Goal: Task Accomplishment & Management: Use online tool/utility

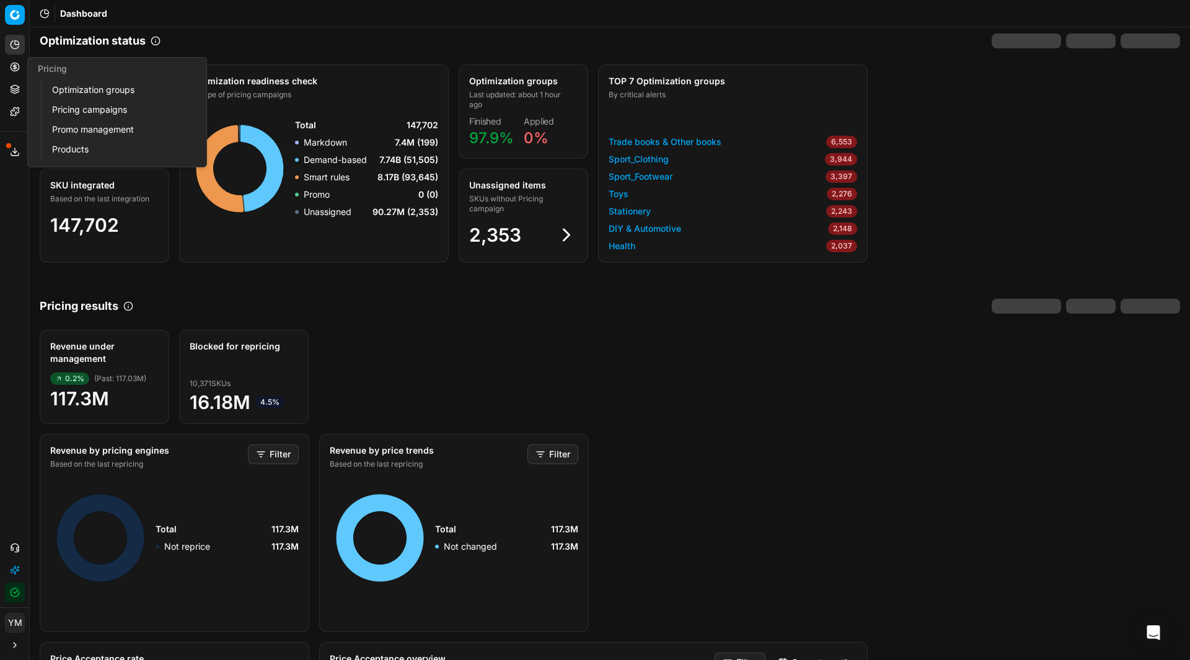
click at [97, 90] on link "Optimization groups" at bounding box center [119, 89] width 144 height 17
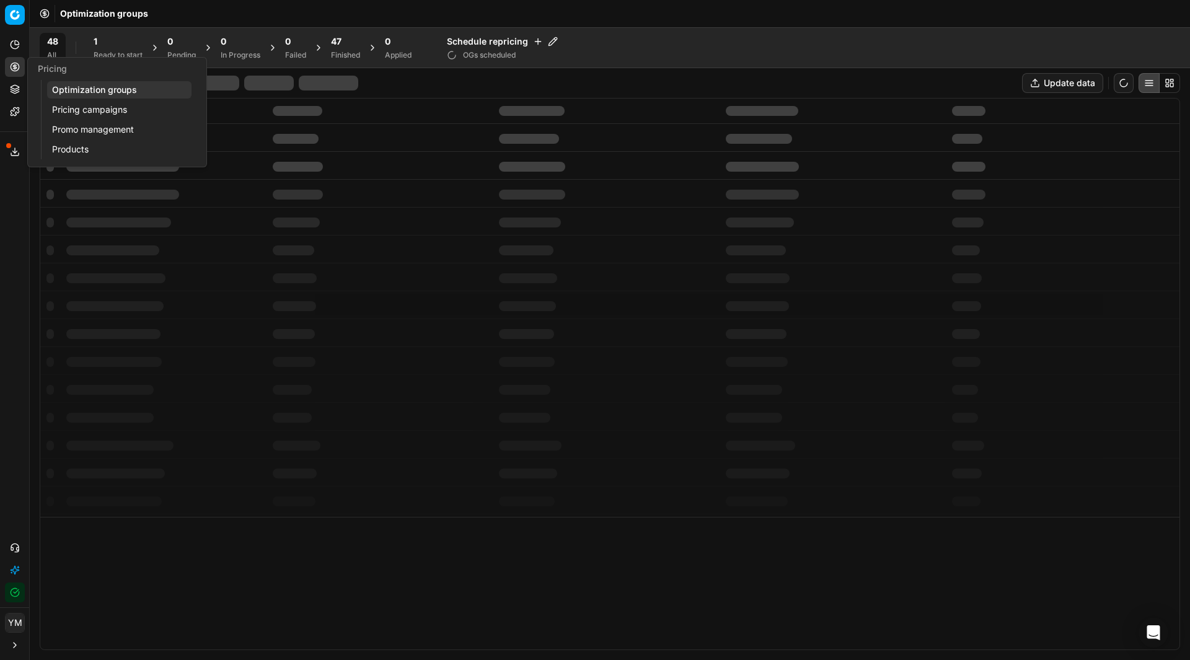
click at [86, 90] on link "Optimization groups" at bounding box center [119, 89] width 144 height 17
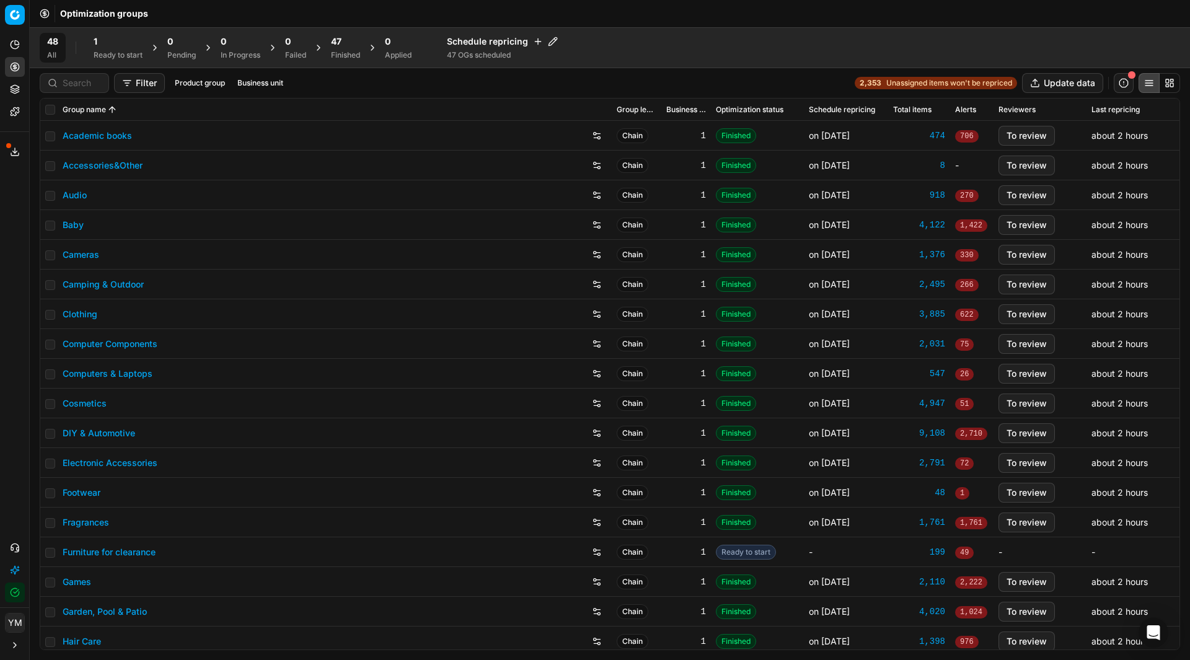
click at [133, 45] on div "1" at bounding box center [118, 41] width 49 height 12
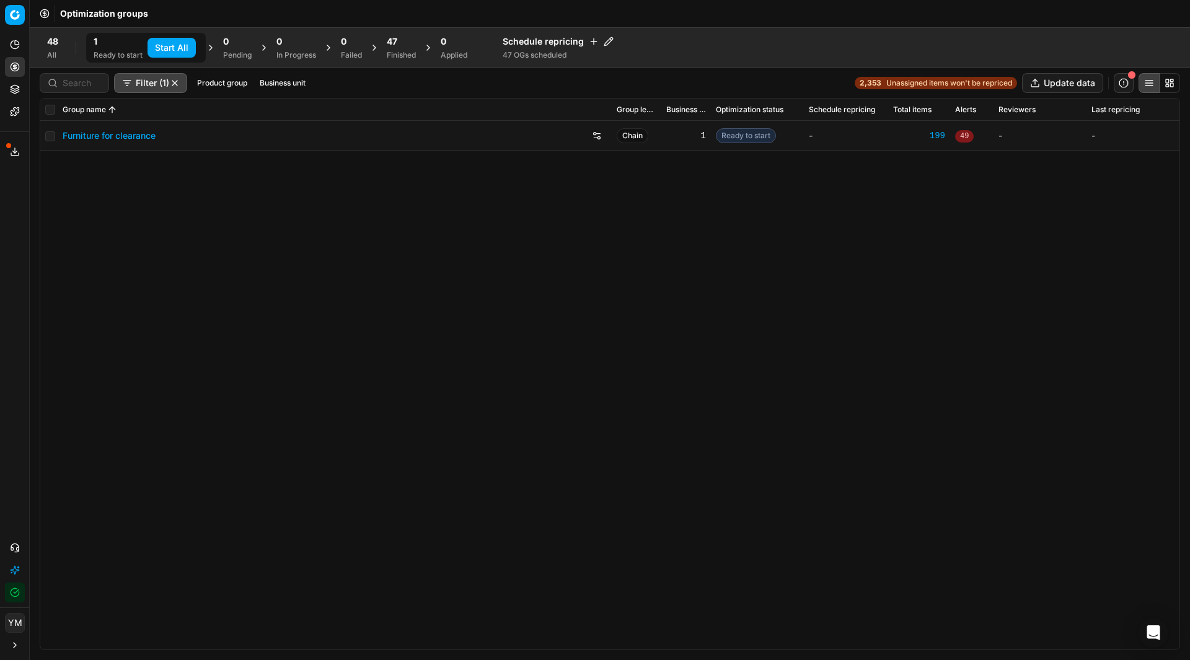
click at [169, 45] on button "Start All" at bounding box center [171, 48] width 48 height 20
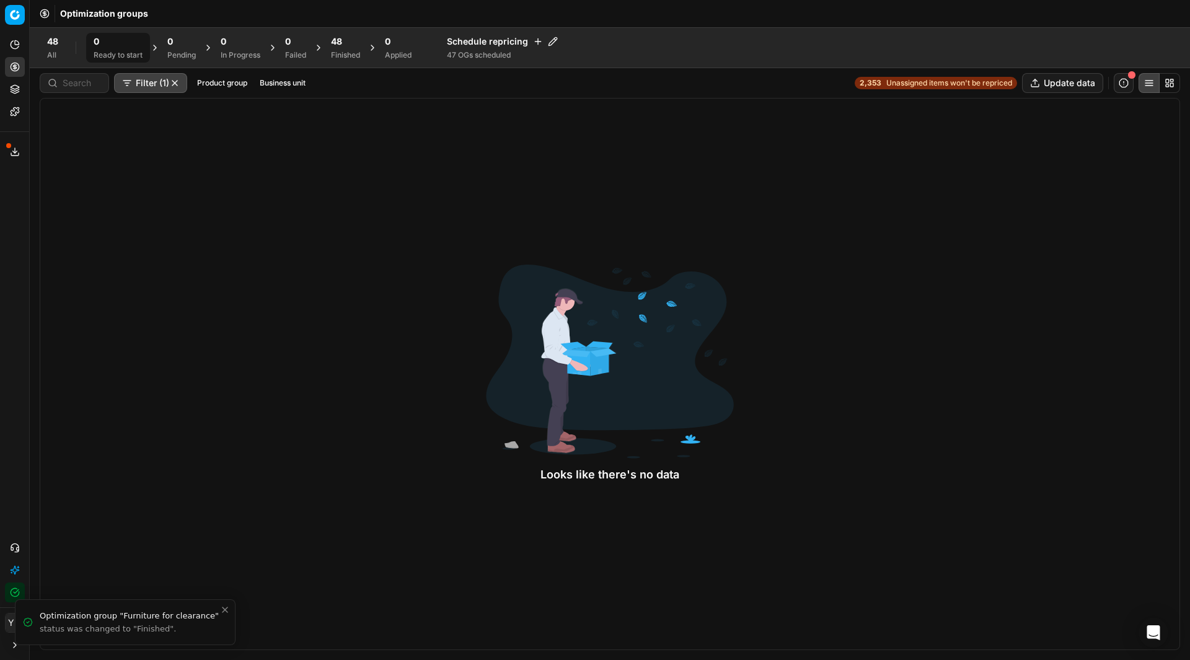
click at [356, 44] on div "48" at bounding box center [345, 41] width 29 height 12
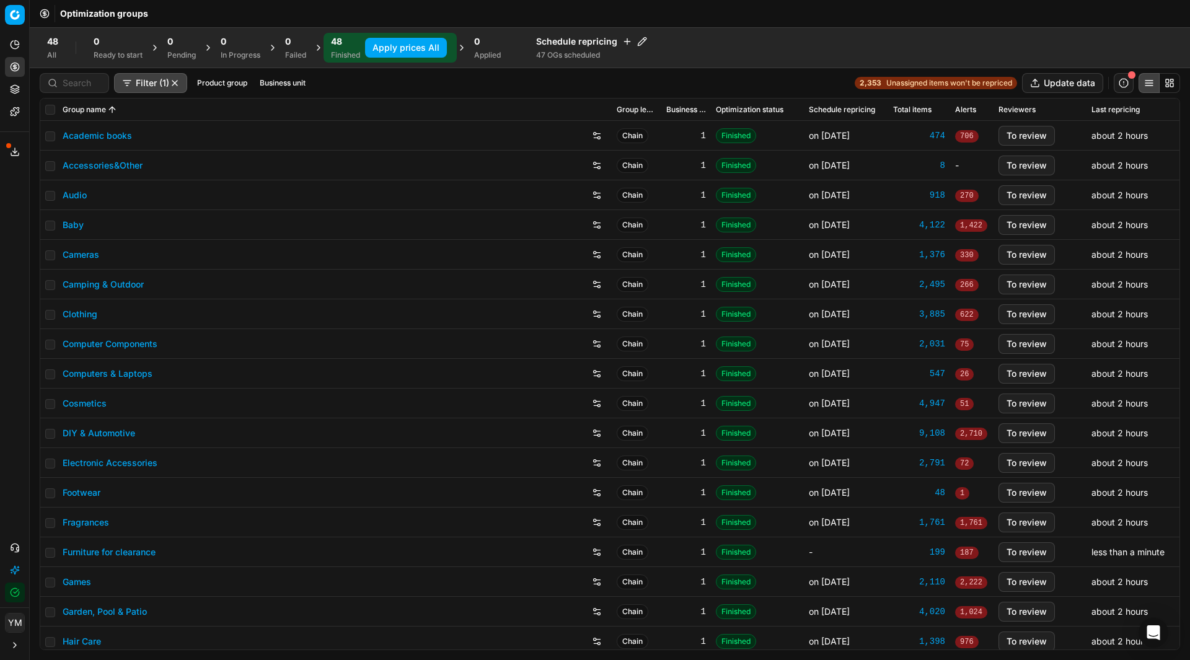
click at [407, 49] on button "Apply prices All" at bounding box center [406, 48] width 82 height 20
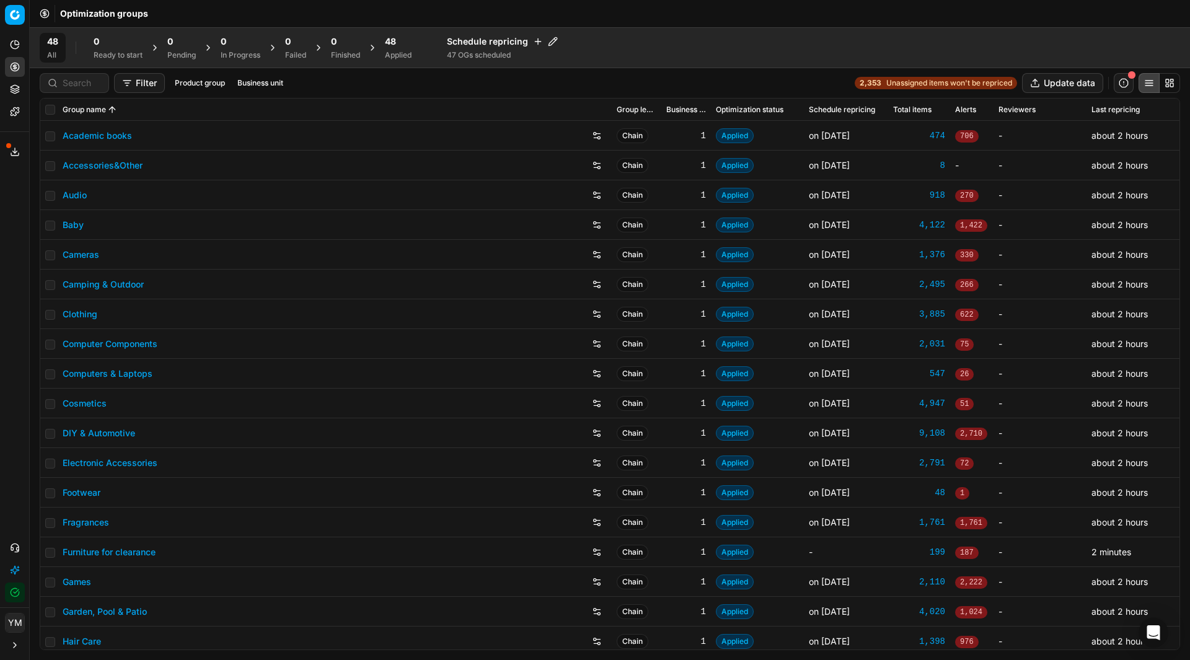
click at [407, 49] on div "48 Applied" at bounding box center [398, 47] width 27 height 25
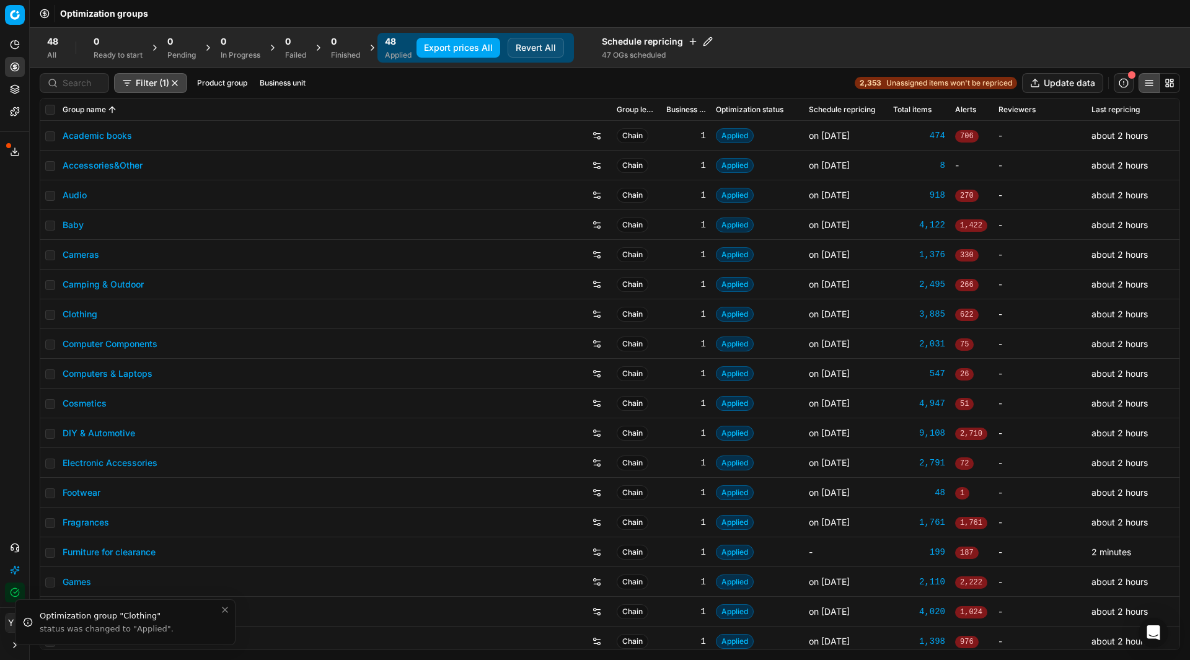
click at [443, 48] on button "Export prices All" at bounding box center [458, 48] width 84 height 20
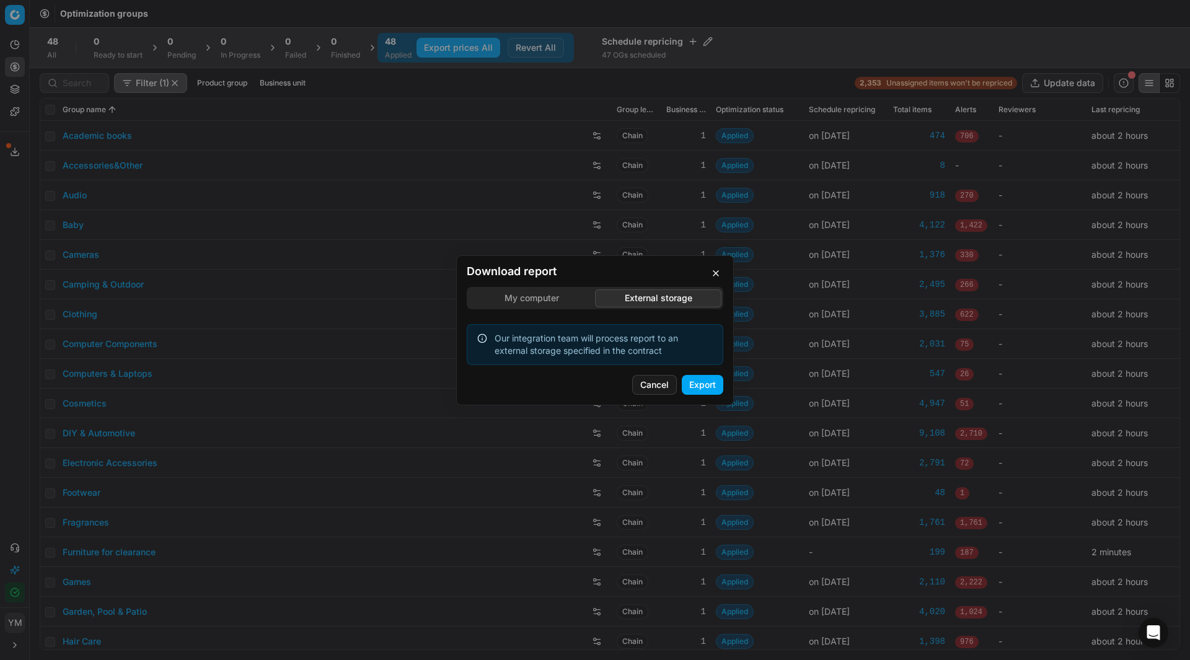
click at [658, 230] on div "Download report My computer External storage Our integration team will process …" at bounding box center [595, 330] width 1190 height 660
click at [699, 381] on button "Export" at bounding box center [703, 385] width 42 height 20
